Goal: Information Seeking & Learning: Understand process/instructions

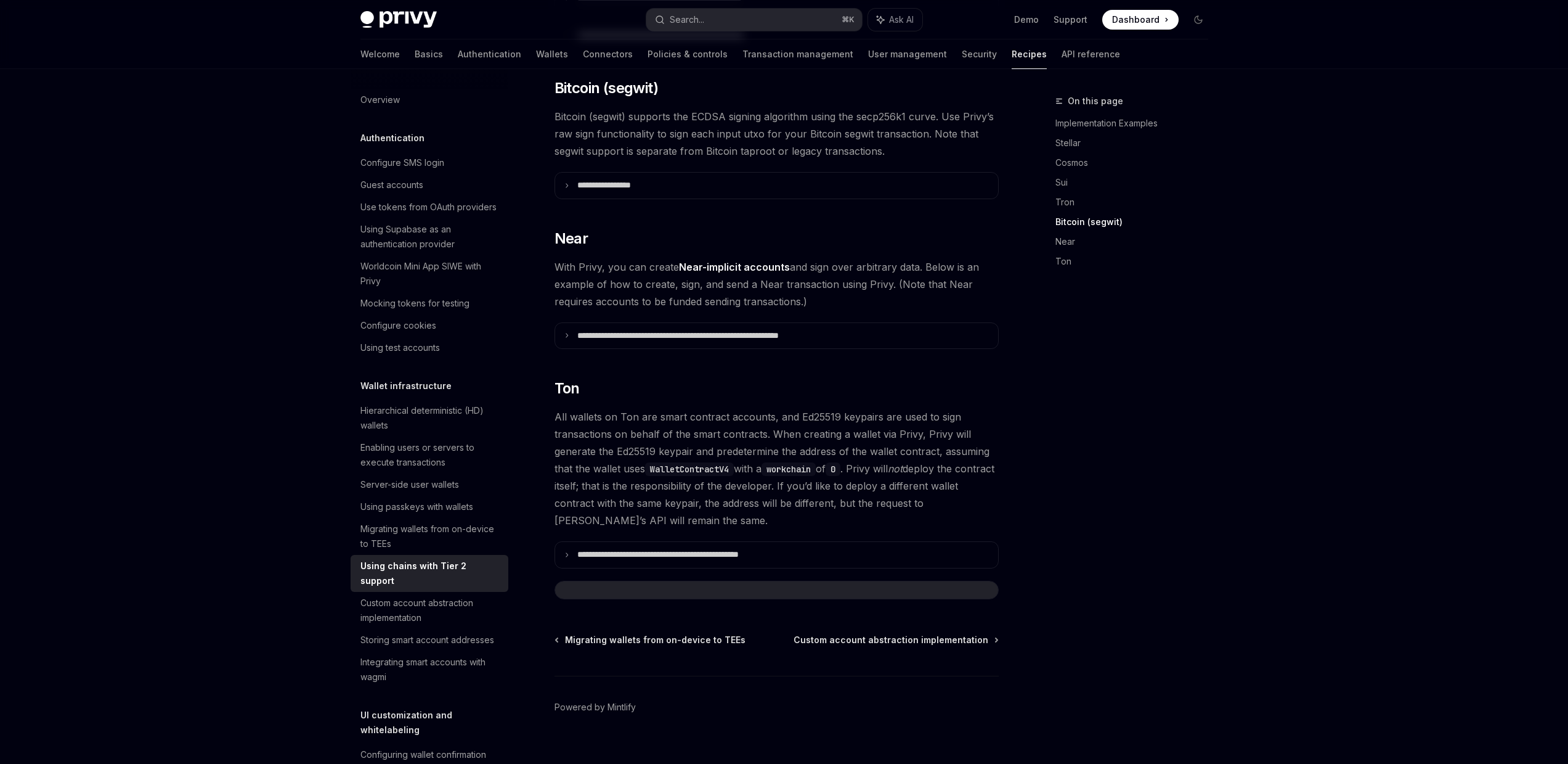
scroll to position [1078, 0]
click at [1208, 458] on div "On this page Implementation Examples Stellar Cosmos Sui Tron Bitcoin (segwit) N…" at bounding box center [1124, 429] width 187 height 670
click at [1209, 458] on div "On this page Implementation Examples Stellar Cosmos Sui Tron Bitcoin (segwit) N…" at bounding box center [1124, 429] width 187 height 670
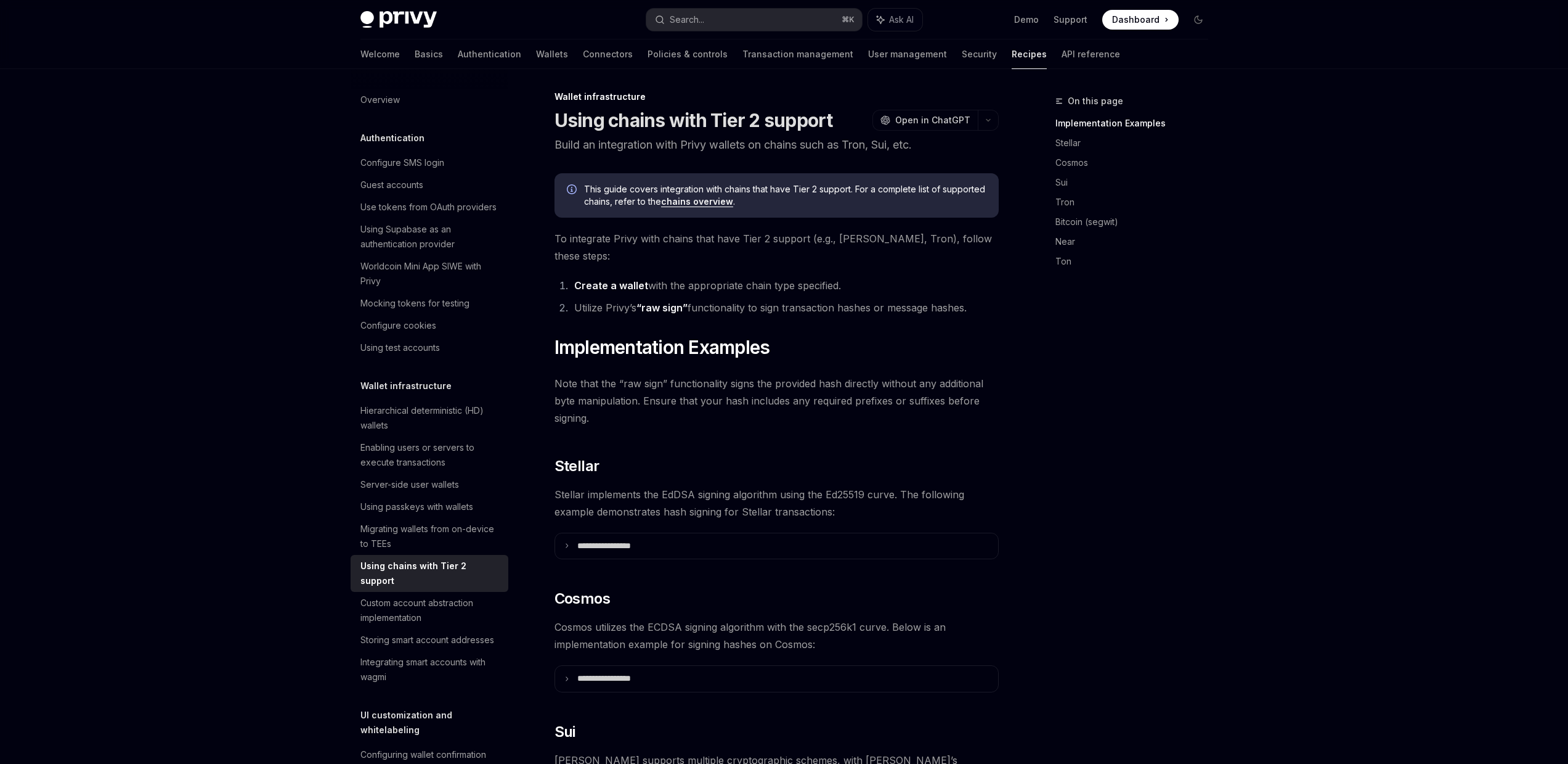
scroll to position [0, 0]
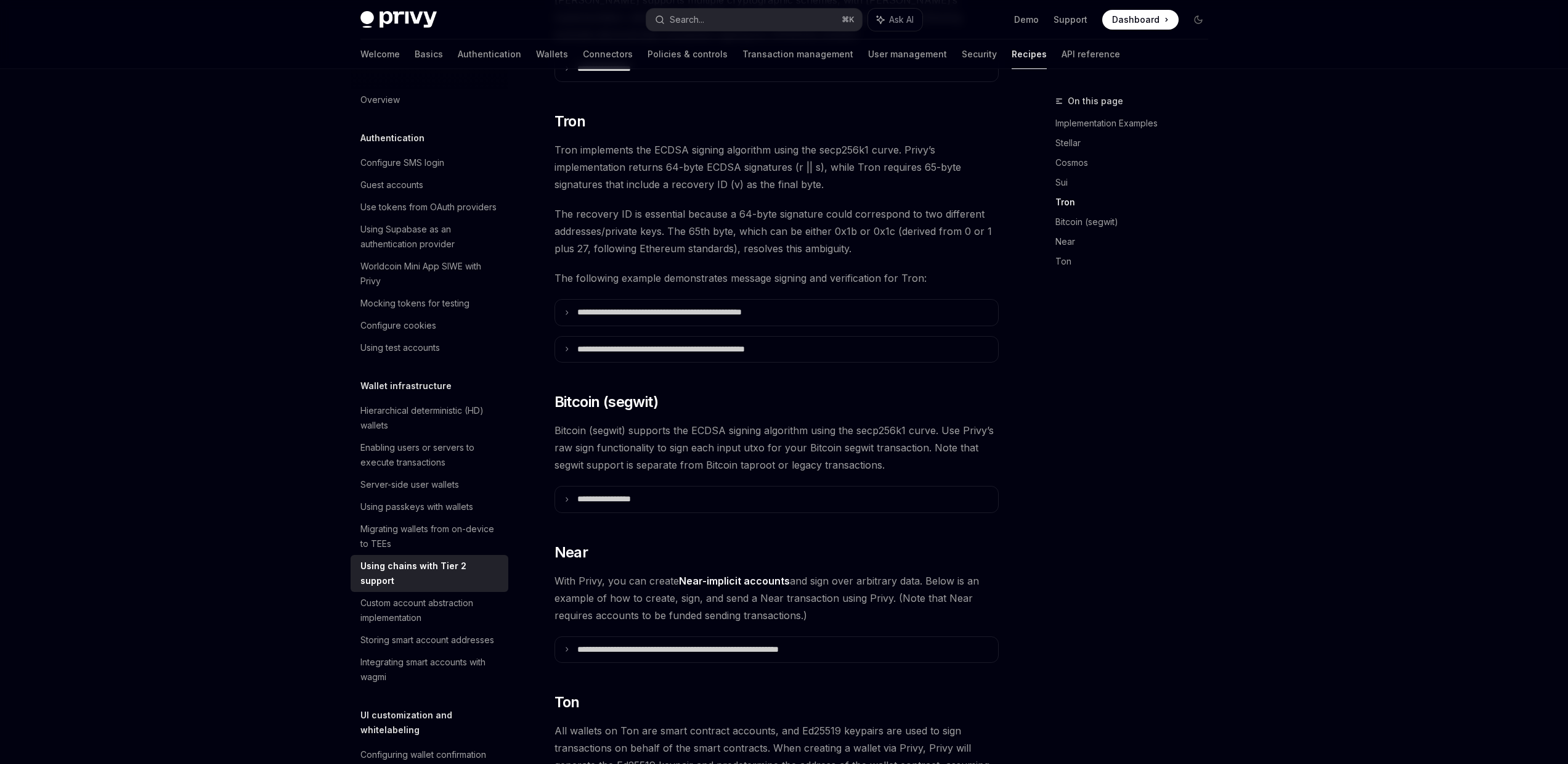
scroll to position [984, 0]
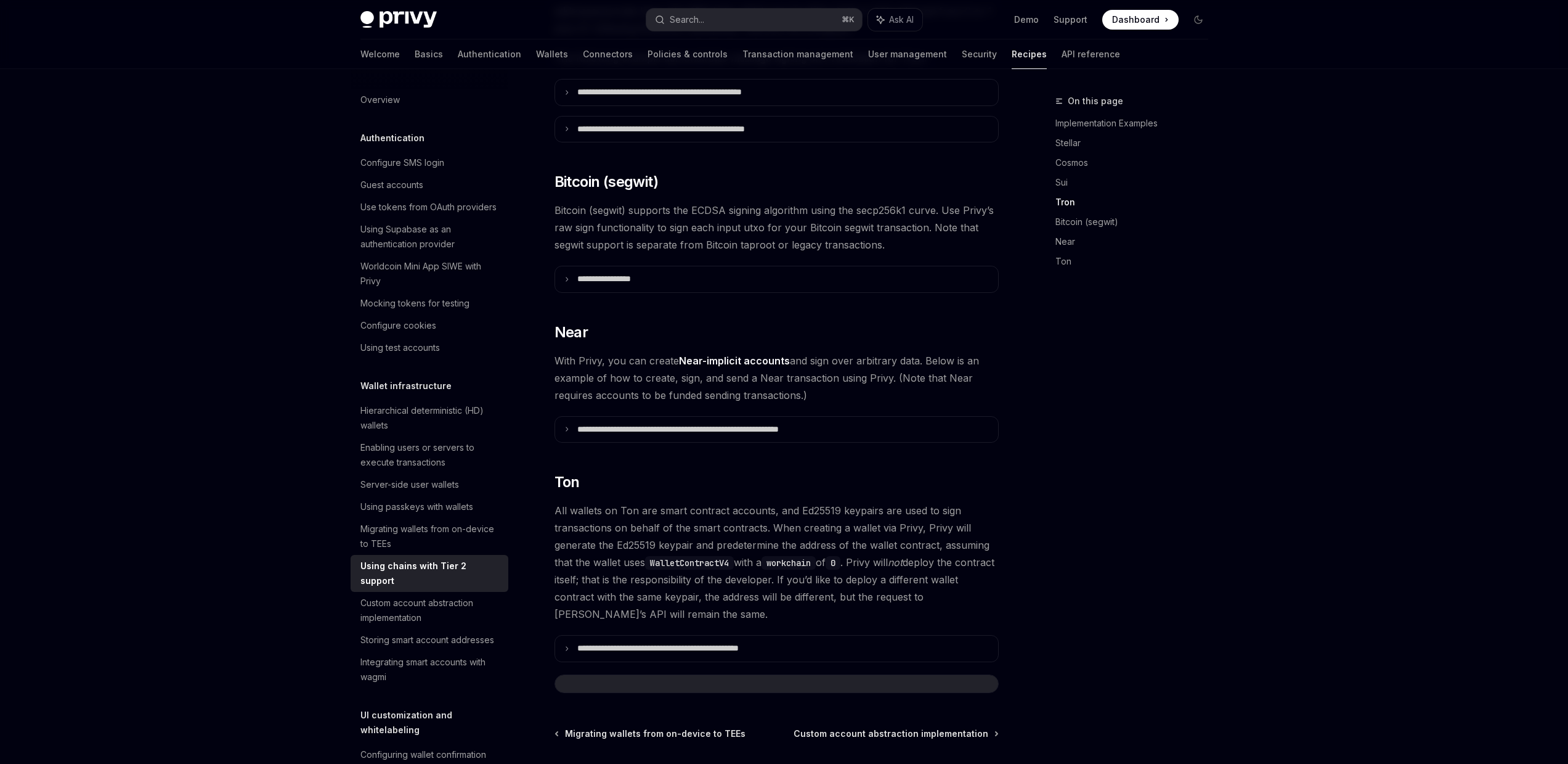
click at [1130, 524] on div "On this page Implementation Examples Stellar Cosmos Sui Tron Bitcoin (segwit) N…" at bounding box center [1124, 429] width 187 height 670
click at [799, 636] on summary "**********" at bounding box center [777, 649] width 443 height 26
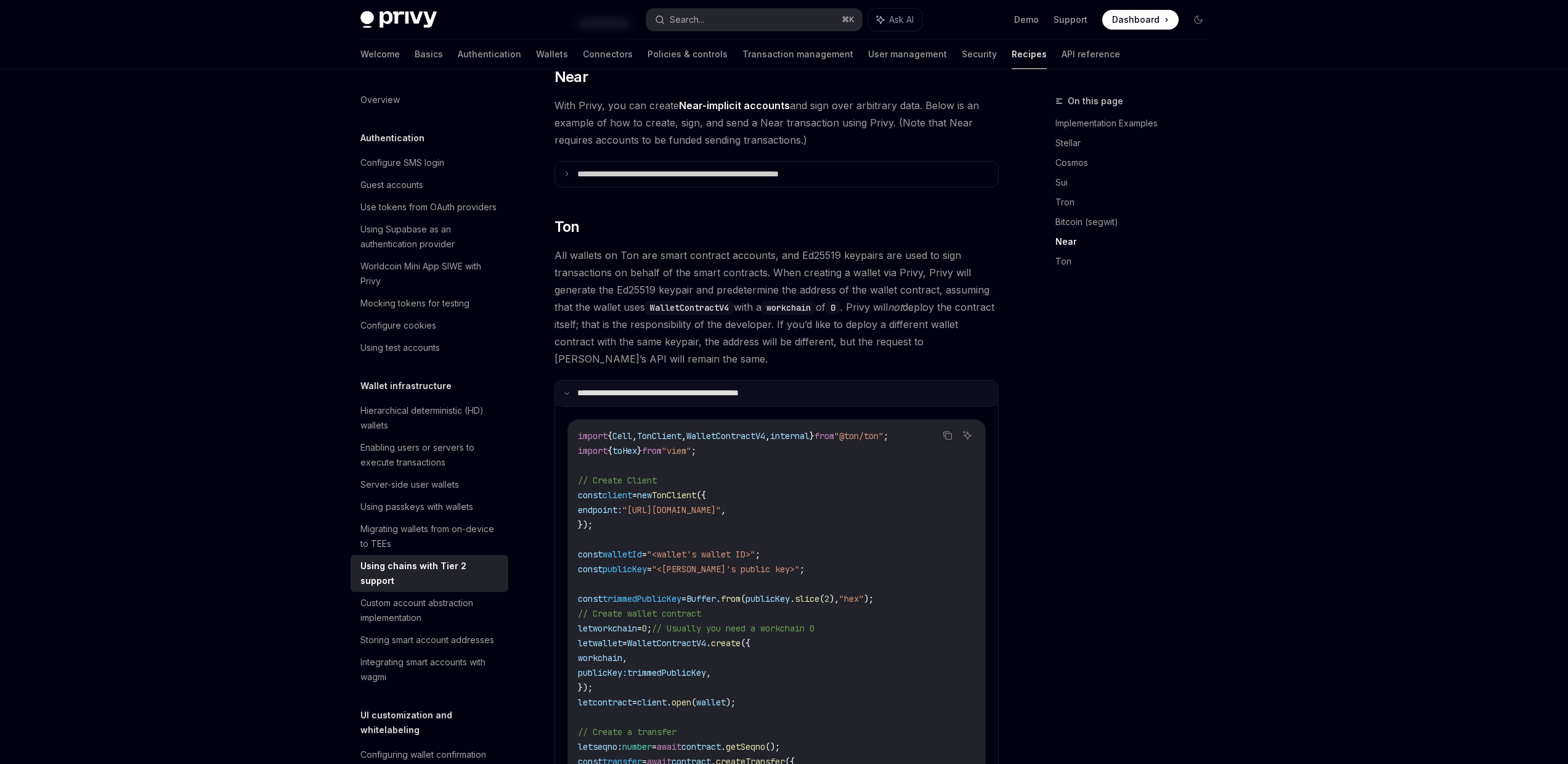
click at [713, 388] on p "**********" at bounding box center [685, 393] width 216 height 11
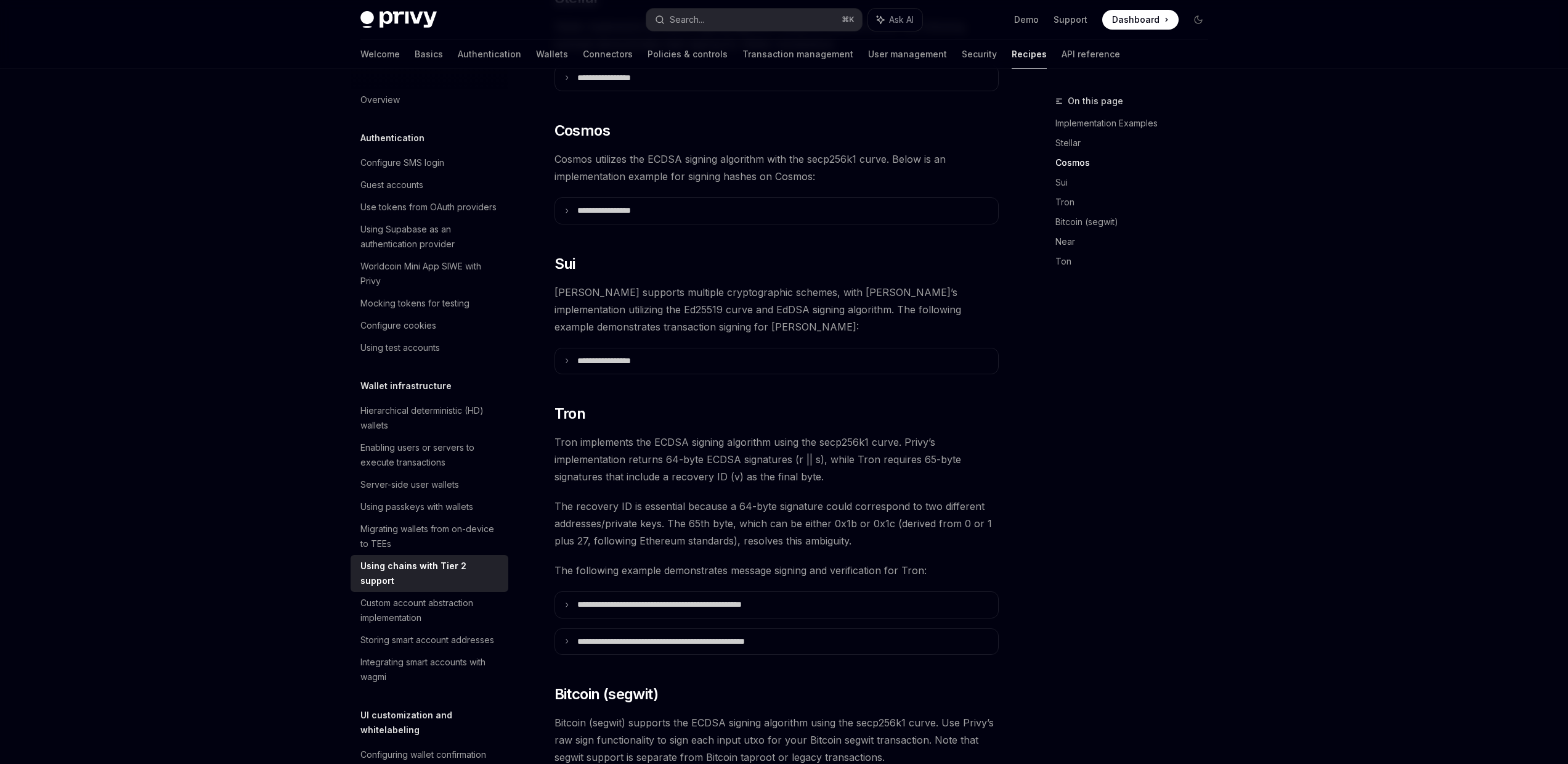
click at [1369, 245] on div "Privy Docs home page Search... ⌘ K Ask AI Demo Support Dashboard Dashboard Sear…" at bounding box center [784, 458] width 1568 height 1861
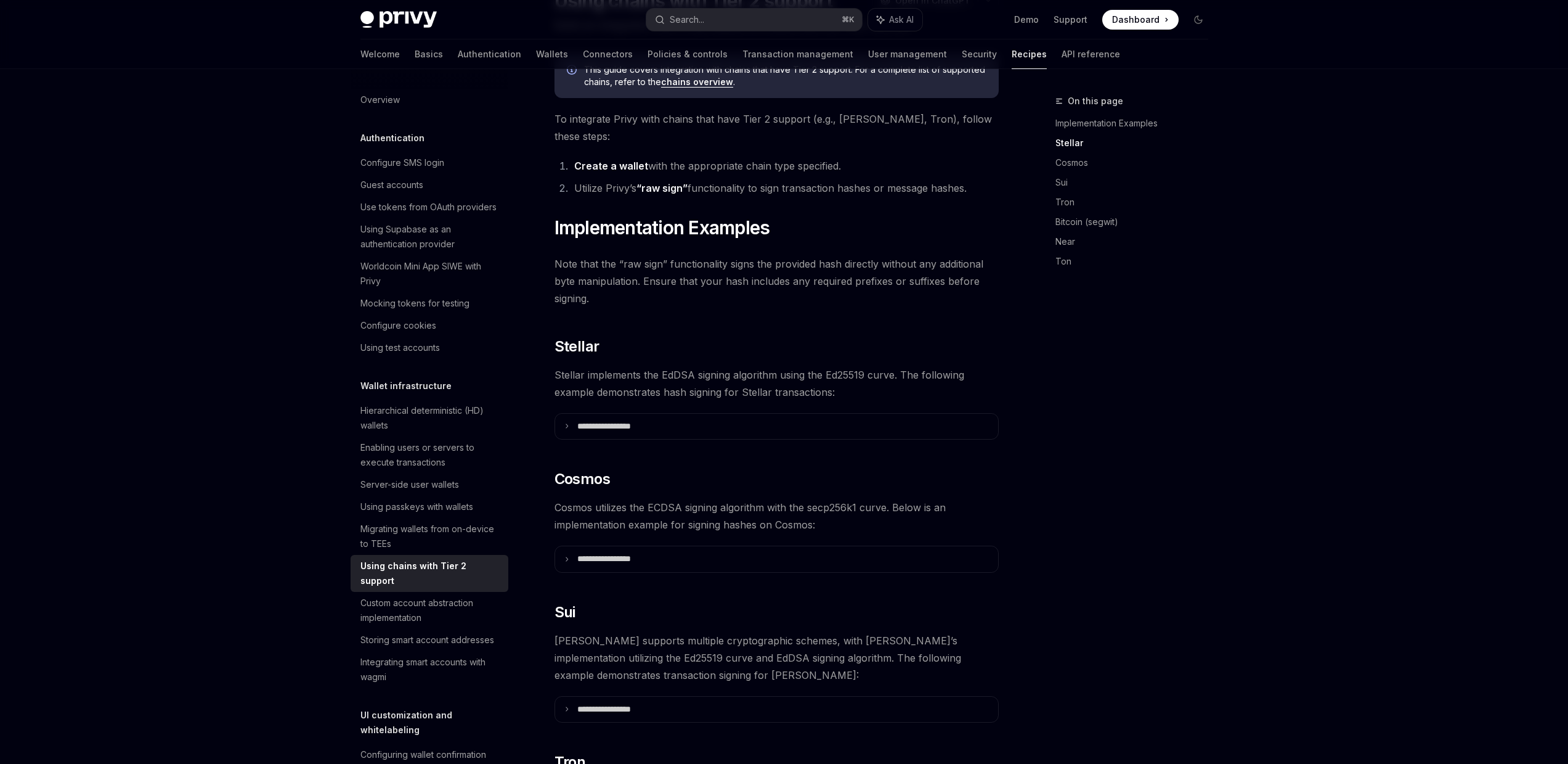
scroll to position [0, 0]
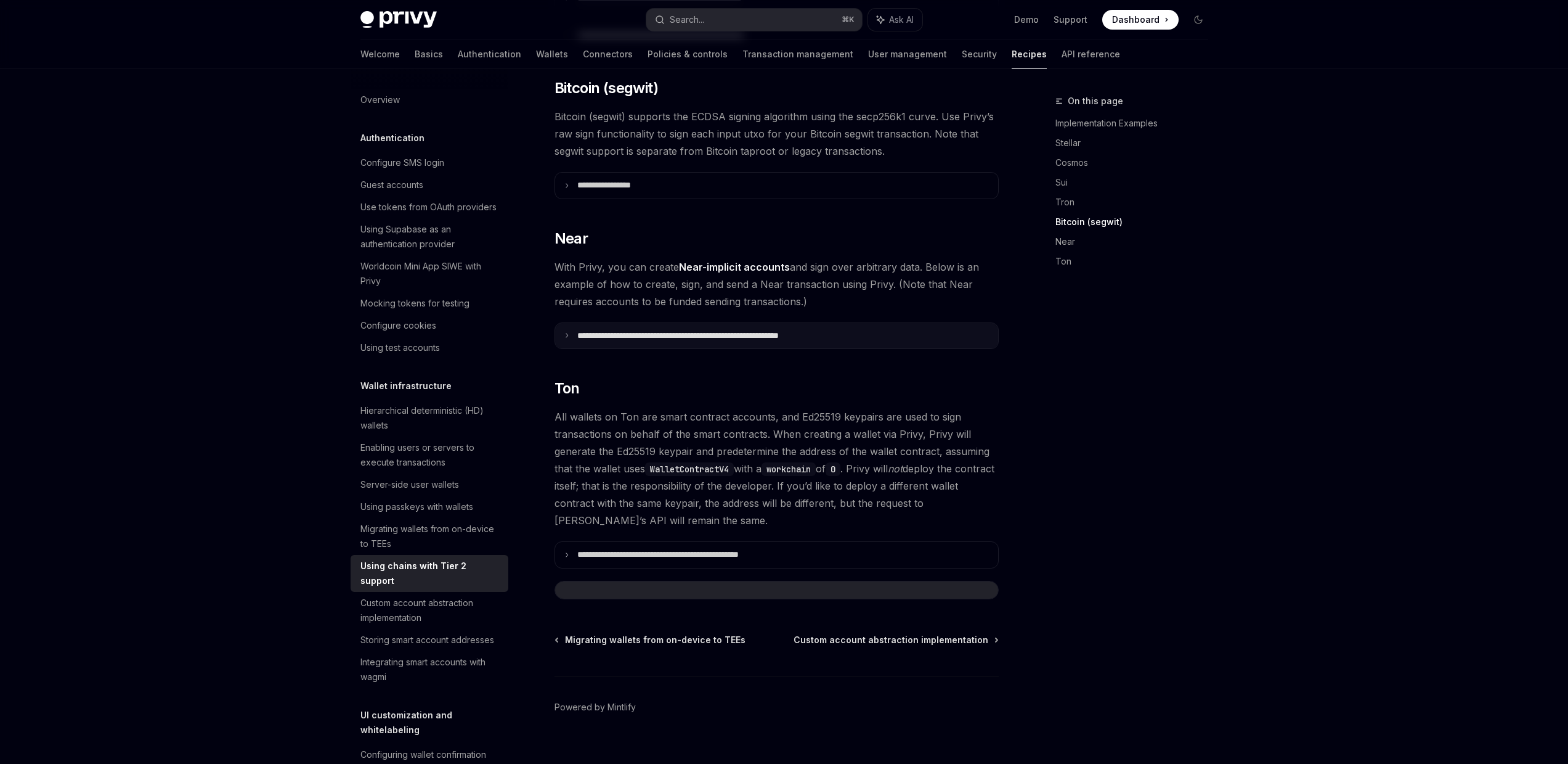
scroll to position [1078, 0]
drag, startPoint x: 865, startPoint y: 450, endPoint x: 977, endPoint y: 450, distance: 112.0
click at [977, 450] on span "All wallets on Ton are smart contract accounts, and Ed25519 keypairs are used t…" at bounding box center [777, 468] width 444 height 121
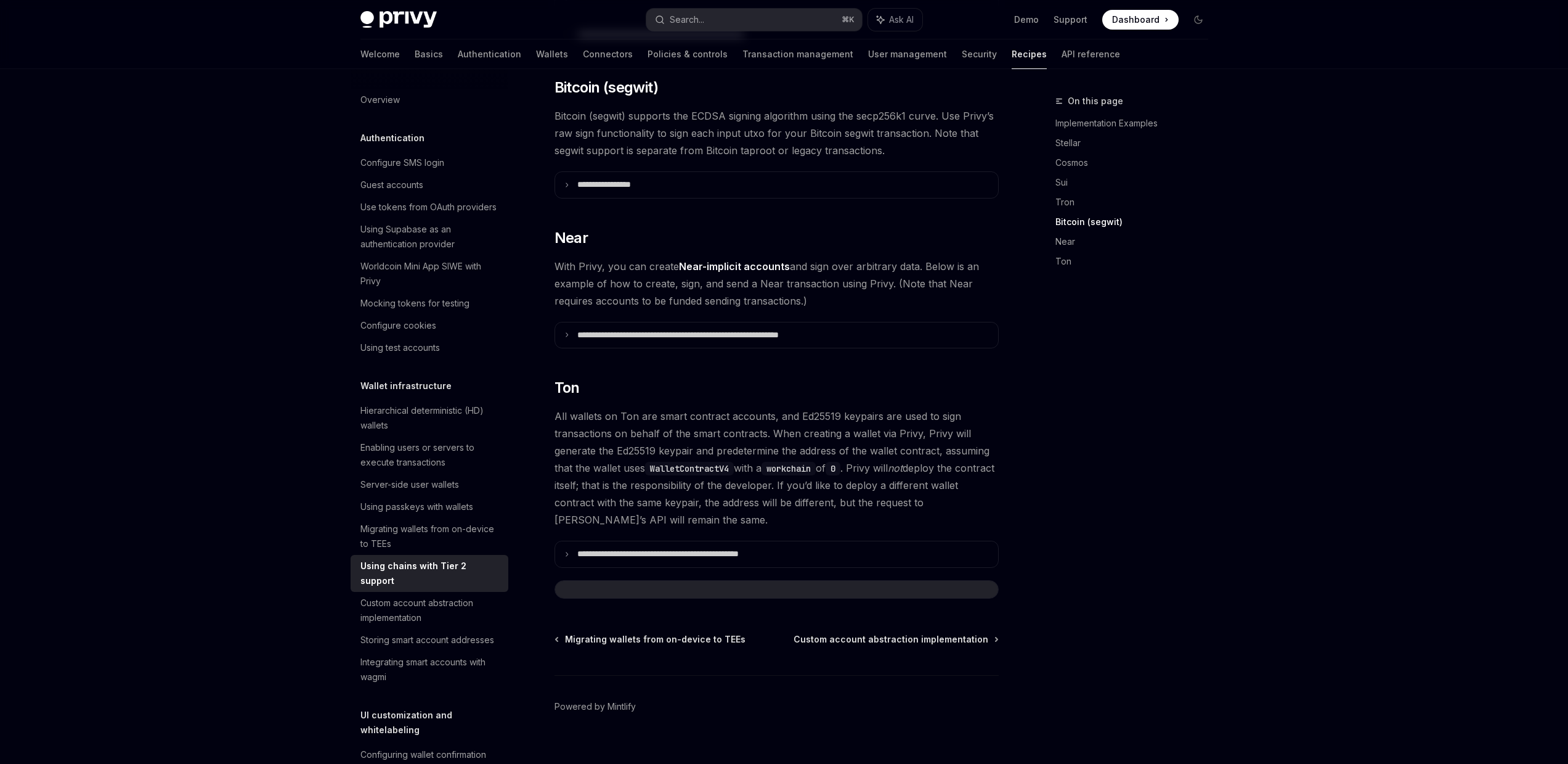
click at [1131, 435] on div "On this page Implementation Examples Stellar Cosmos Sui Tron Bitcoin (segwit) N…" at bounding box center [1124, 429] width 187 height 670
drag, startPoint x: 821, startPoint y: 463, endPoint x: 947, endPoint y: 454, distance: 126.3
click at [928, 453] on span "All wallets on Ton are smart contract accounts, and Ed25519 keypairs are used t…" at bounding box center [777, 468] width 444 height 121
click at [1134, 434] on div "On this page Implementation Examples Stellar Cosmos Sui Tron Bitcoin (segwit) N…" at bounding box center [1124, 429] width 187 height 670
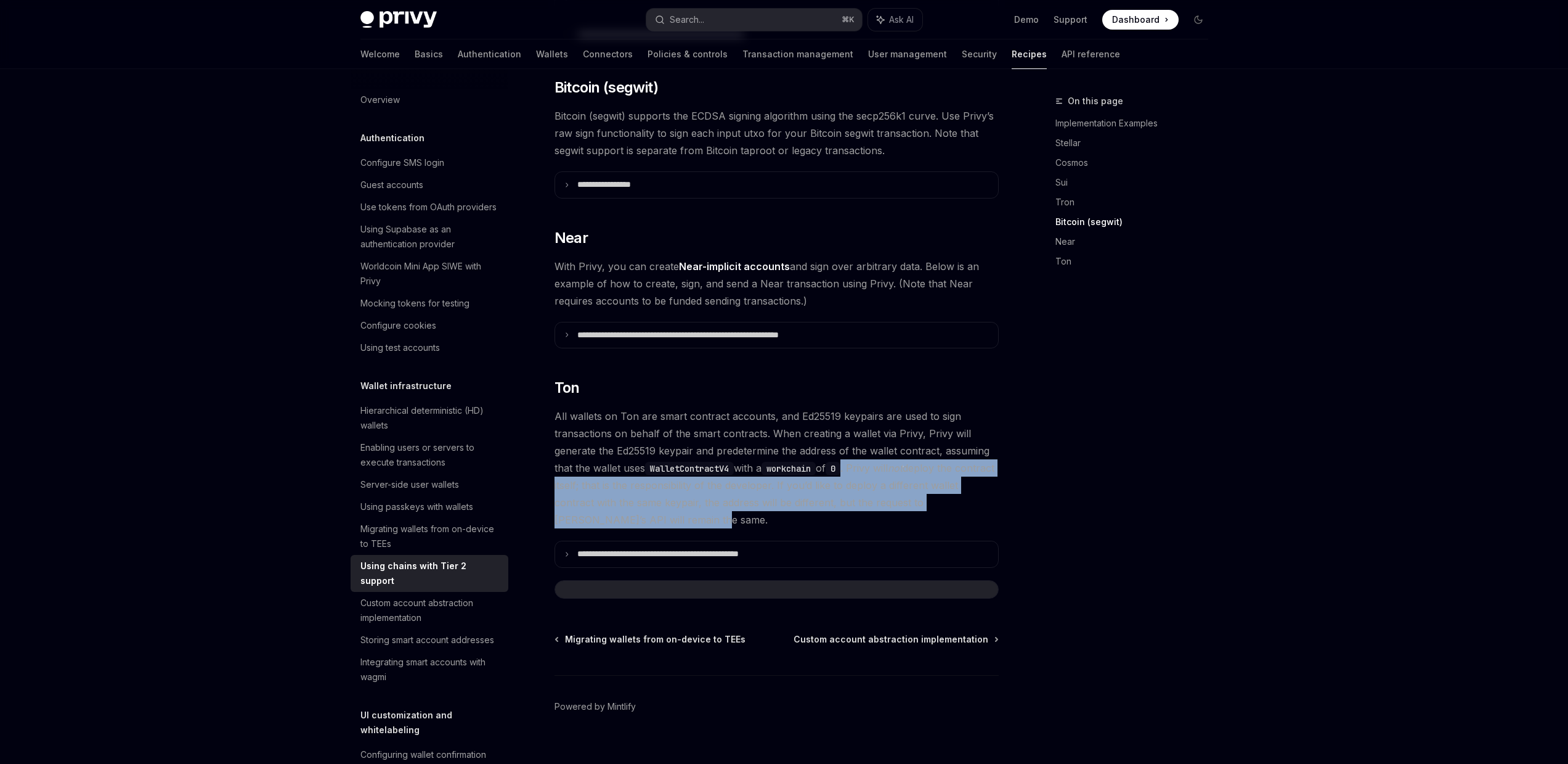
drag, startPoint x: 861, startPoint y: 449, endPoint x: 1007, endPoint y: 482, distance: 149.7
click at [897, 498] on span "All wallets on Ton are smart contract accounts, and Ed25519 keypairs are used t…" at bounding box center [777, 468] width 444 height 121
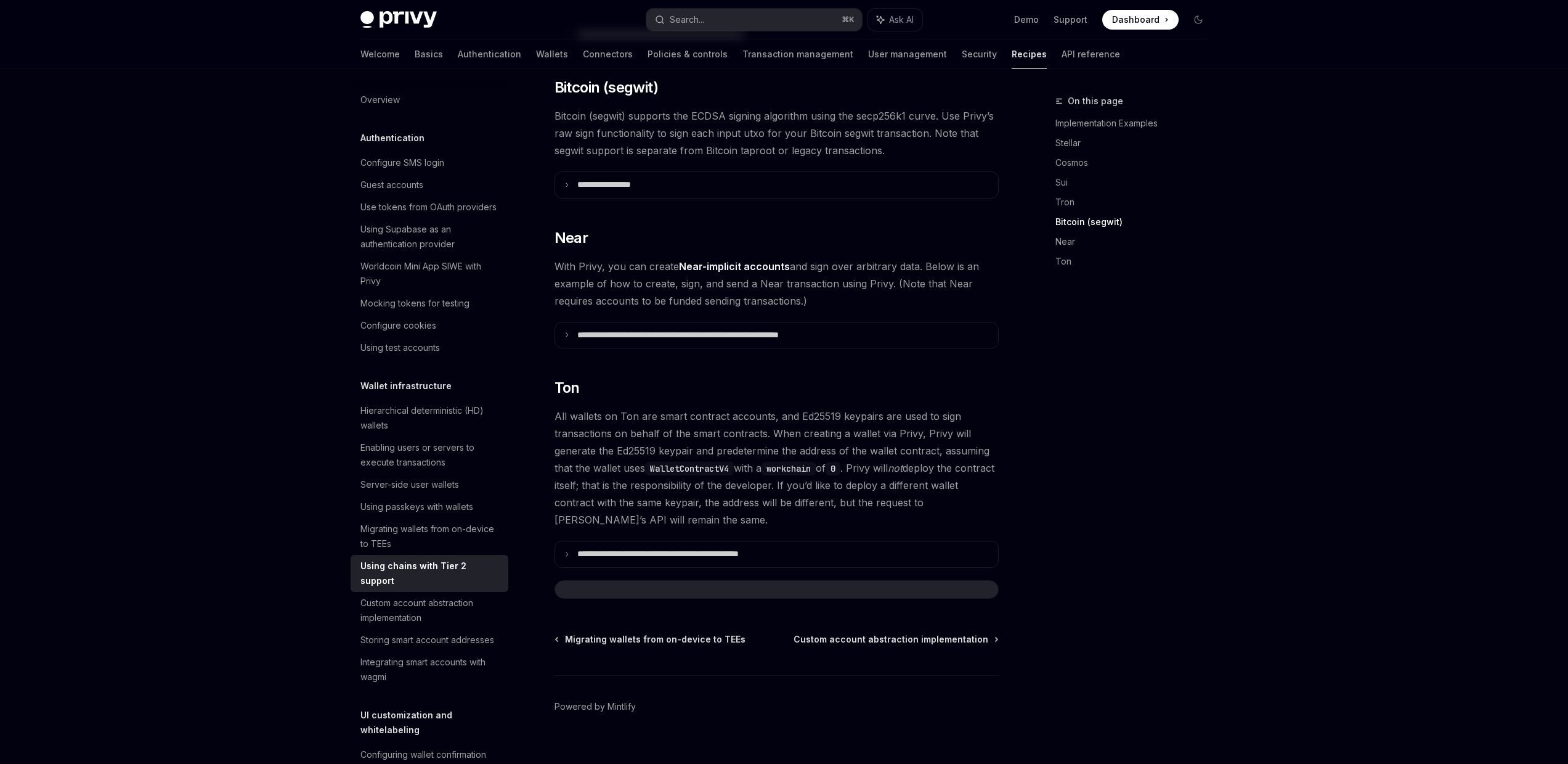
click at [1167, 443] on div "On this page Implementation Examples Stellar Cosmos Sui Tron Bitcoin (segwit) N…" at bounding box center [1124, 429] width 187 height 670
click at [1108, 432] on div "On this page Implementation Examples Stellar Cosmos Sui Tron Bitcoin (segwit) N…" at bounding box center [1124, 429] width 187 height 670
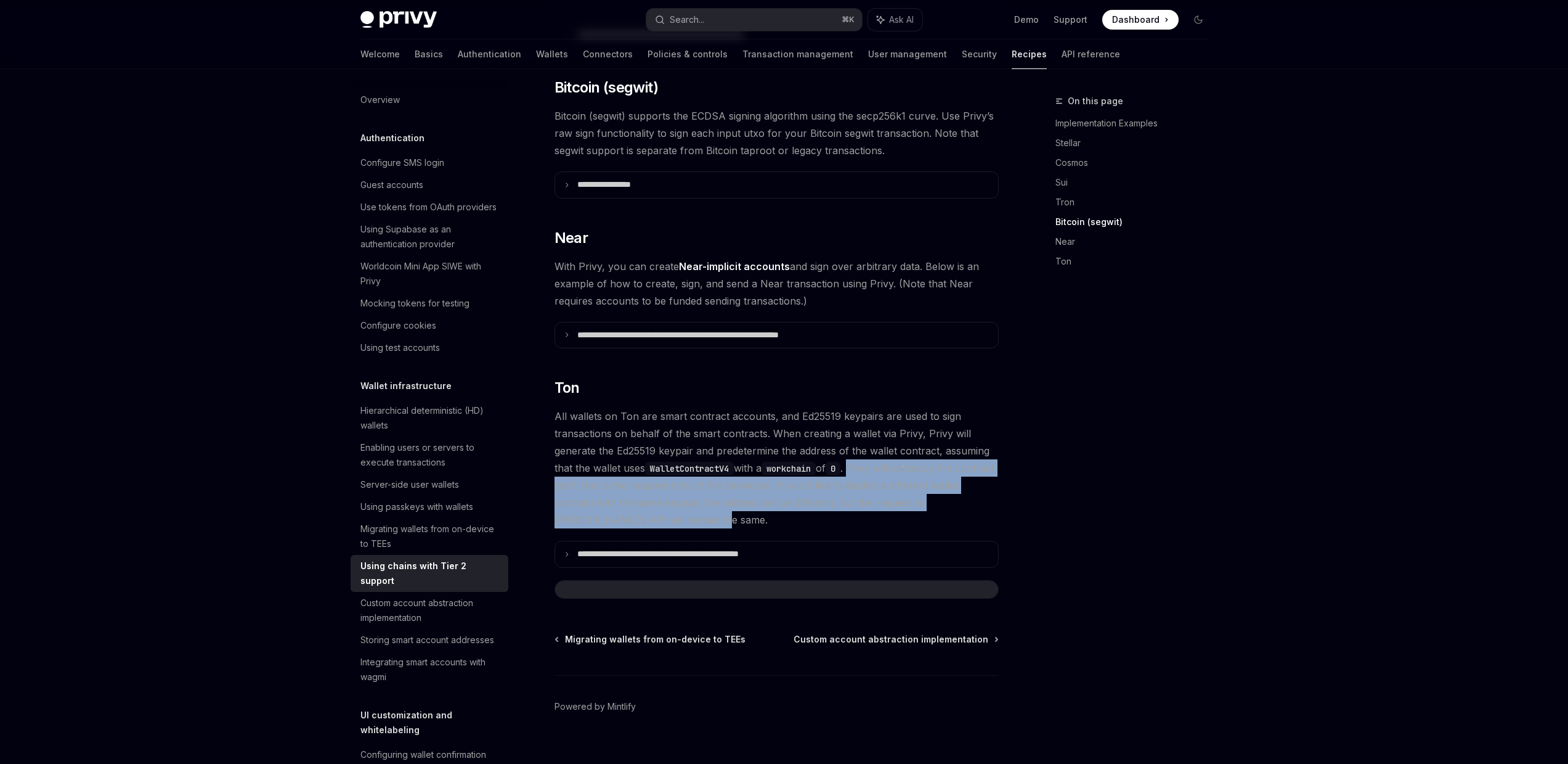
drag, startPoint x: 866, startPoint y: 449, endPoint x: 1141, endPoint y: 443, distance: 275.1
click at [992, 498] on span "All wallets on Ton are smart contract accounts, and Ed25519 keypairs are used t…" at bounding box center [777, 468] width 444 height 121
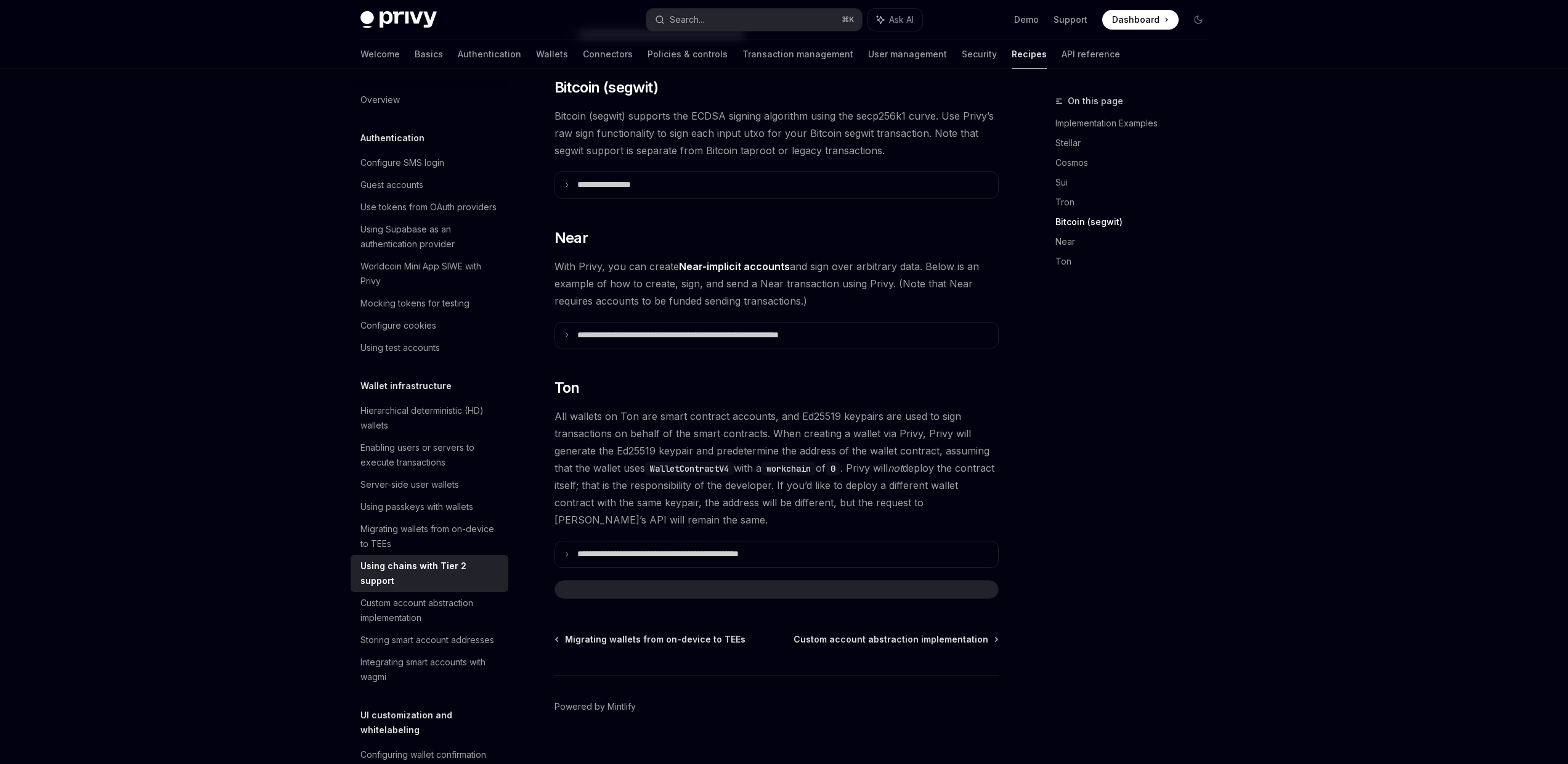
drag, startPoint x: 1189, startPoint y: 436, endPoint x: 1181, endPoint y: 432, distance: 8.9
click at [1188, 435] on div "On this page Implementation Examples Stellar Cosmos Sui Tron Bitcoin (segwit) N…" at bounding box center [1124, 429] width 187 height 670
click at [1143, 427] on div "On this page Implementation Examples Stellar Cosmos Sui Tron Bitcoin (segwit) N…" at bounding box center [1124, 429] width 187 height 670
click at [1122, 429] on div "On this page Implementation Examples Stellar Cosmos Sui Tron Bitcoin (segwit) N…" at bounding box center [1124, 429] width 187 height 670
click at [1114, 427] on div "On this page Implementation Examples Stellar Cosmos Sui Tron Bitcoin (segwit) N…" at bounding box center [1124, 429] width 187 height 670
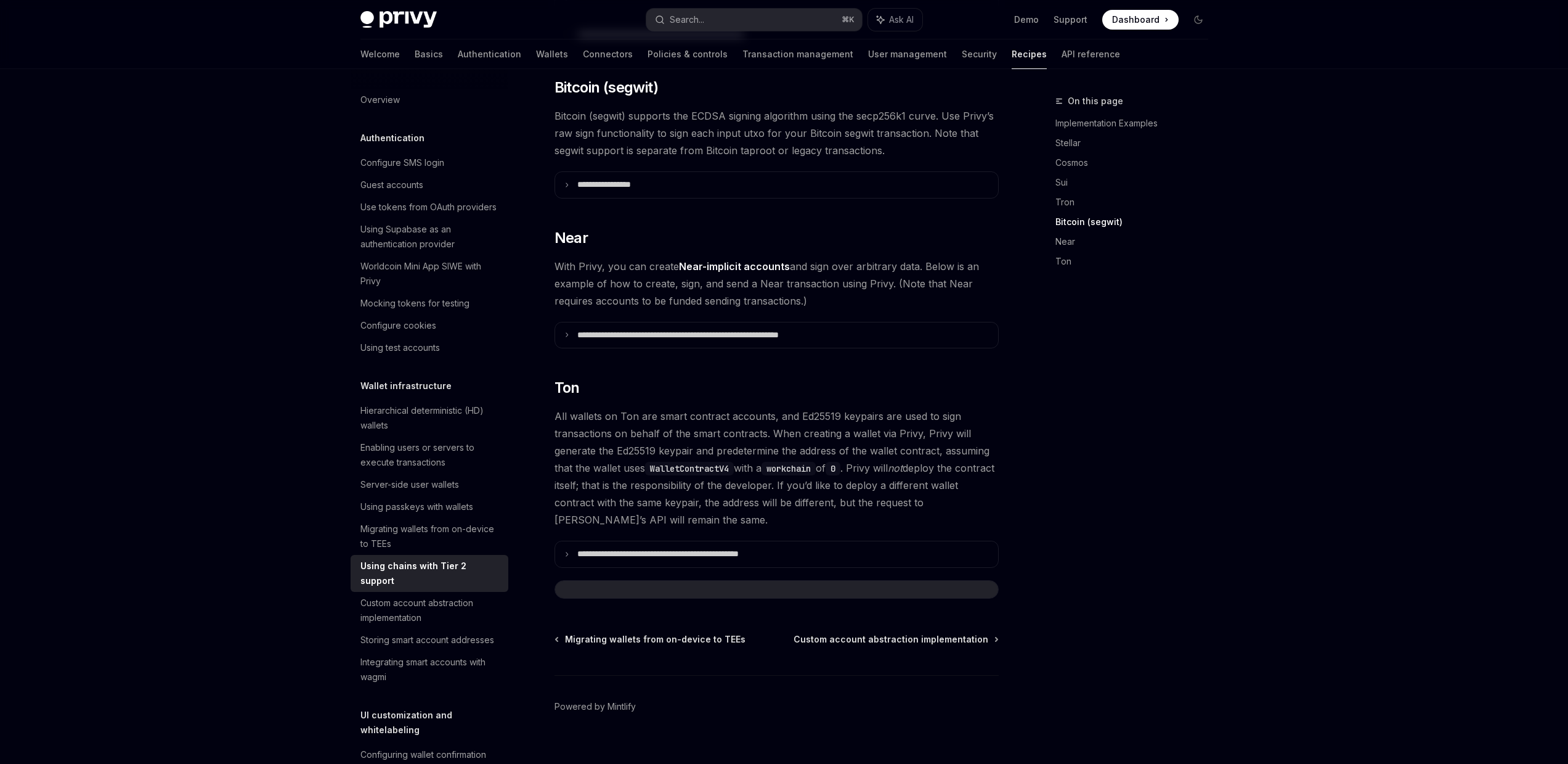
click at [1114, 427] on div "On this page Implementation Examples Stellar Cosmos Sui Tron Bitcoin (segwit) N…" at bounding box center [1124, 429] width 187 height 670
drag, startPoint x: 1346, startPoint y: 250, endPoint x: 1333, endPoint y: 238, distance: 17.7
